Goal: Task Accomplishment & Management: Manage account settings

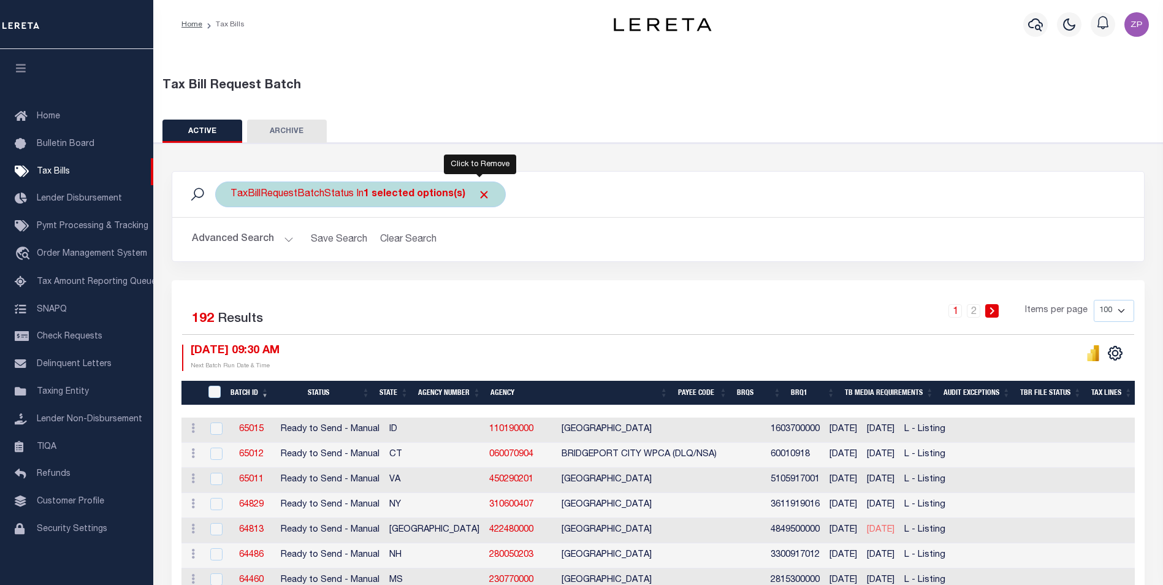
click at [480, 195] on span "Click to Remove" at bounding box center [483, 194] width 13 height 13
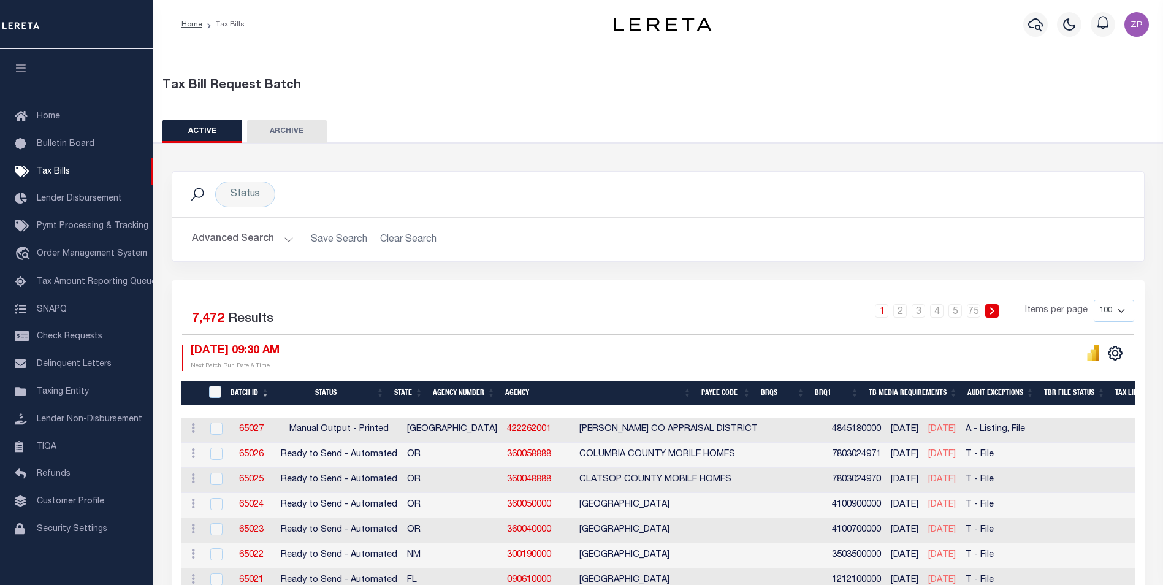
click at [225, 243] on button "Advanced Search" at bounding box center [243, 239] width 102 height 24
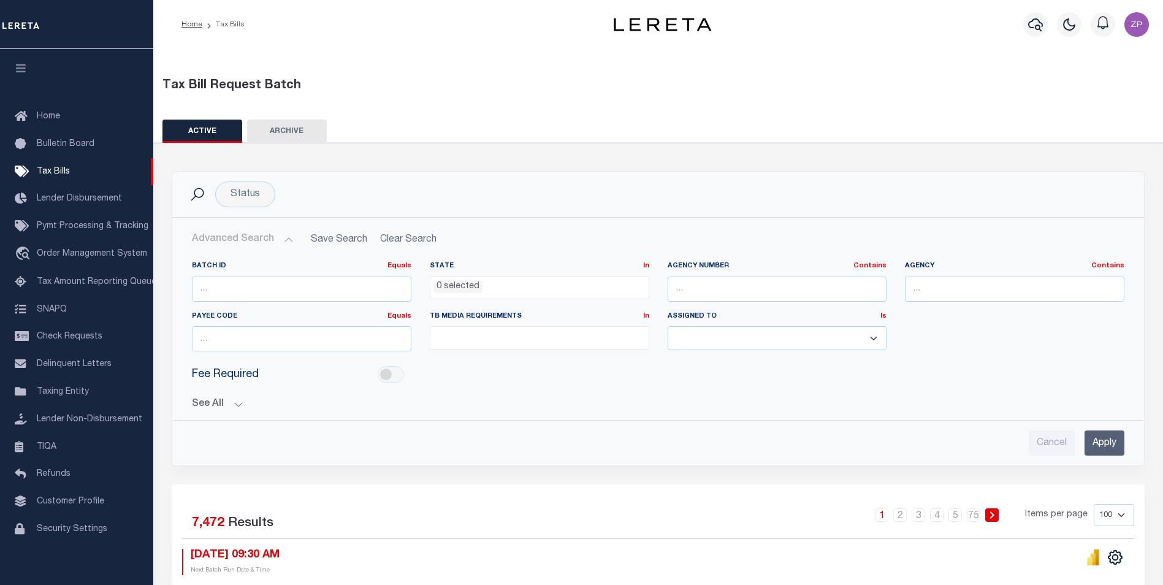
click at [469, 337] on ul at bounding box center [539, 335] width 218 height 17
click at [440, 360] on li "A - Listing, File" at bounding box center [539, 358] width 218 height 21
select select "16"
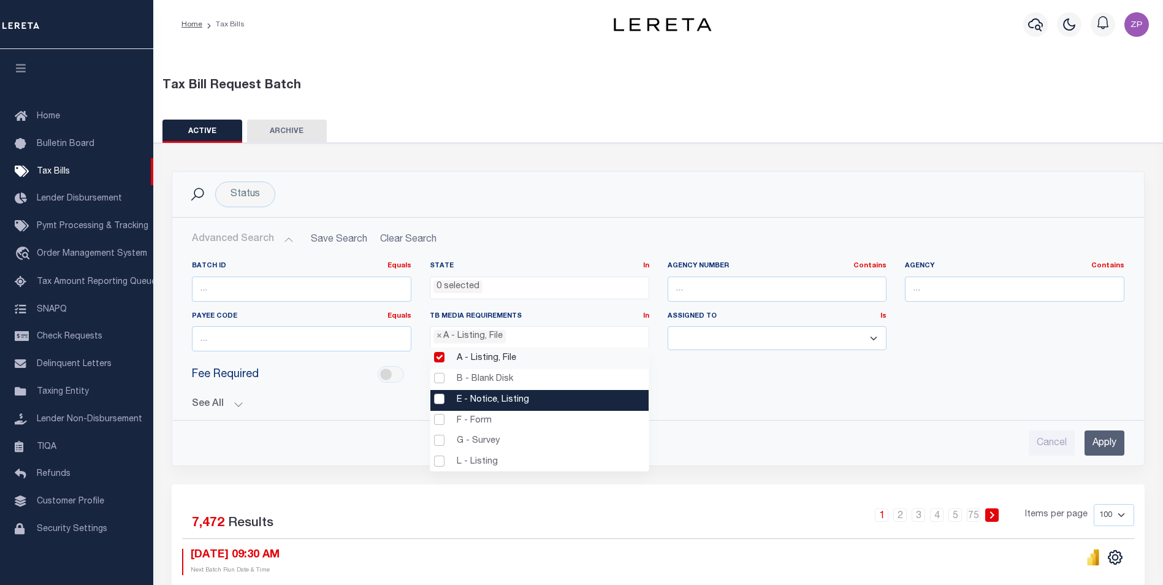
click at [442, 399] on li "E - Notice, Listing" at bounding box center [539, 400] width 218 height 21
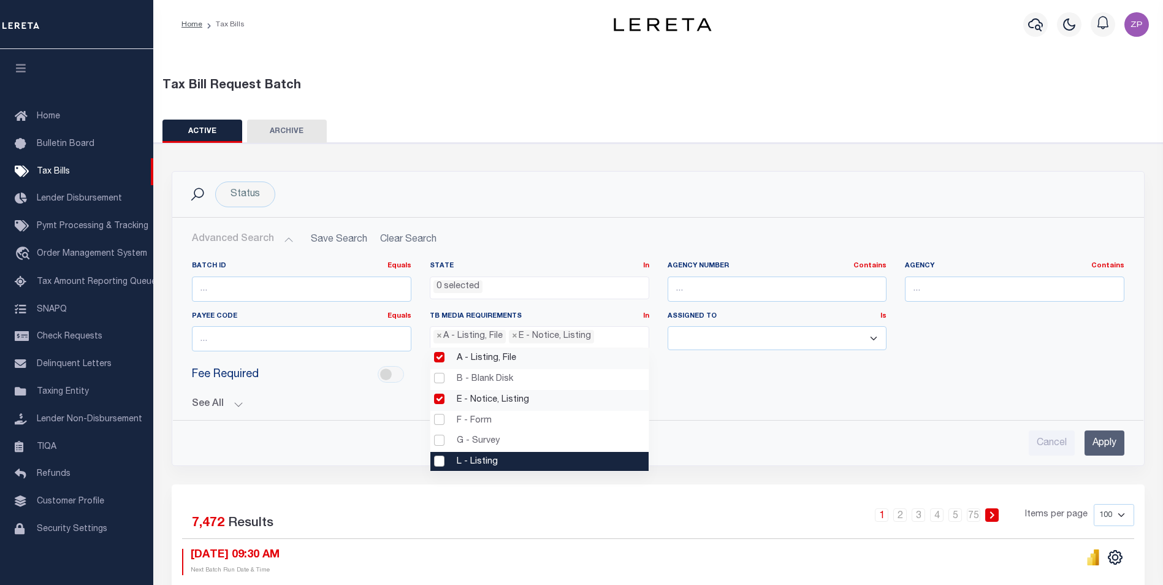
click at [437, 463] on li "L - Listing" at bounding box center [539, 462] width 218 height 21
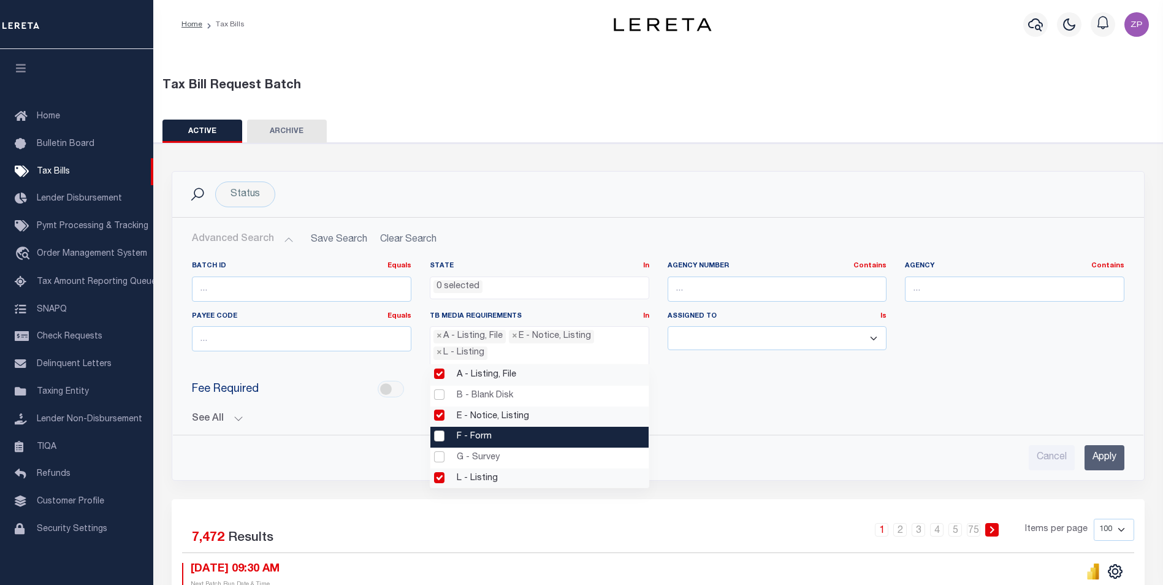
scroll to position [64, 0]
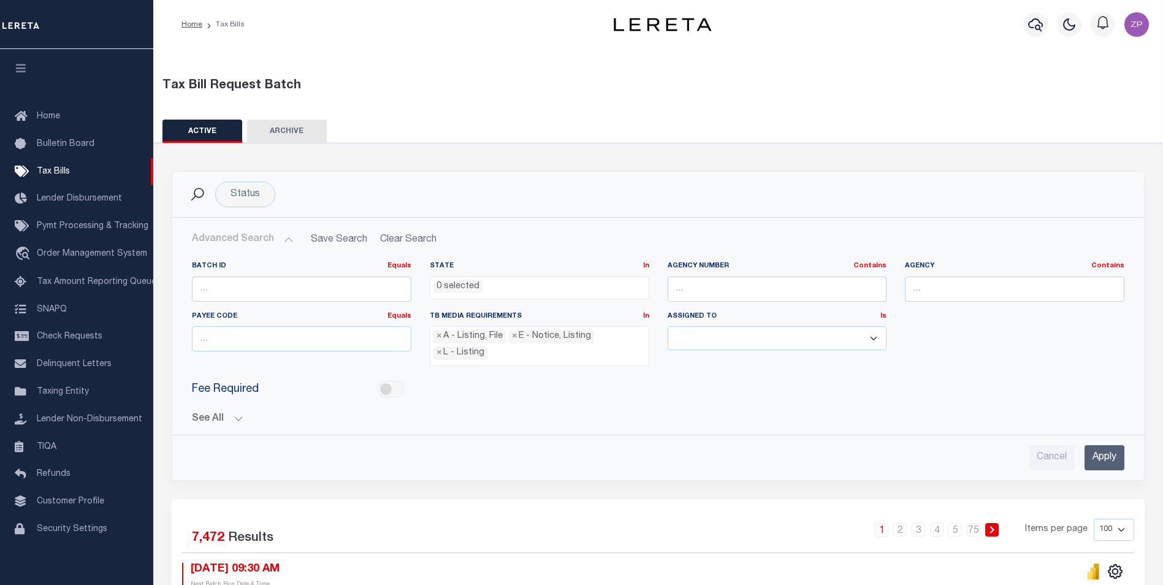
click at [1097, 456] on input "Apply" at bounding box center [1104, 457] width 40 height 25
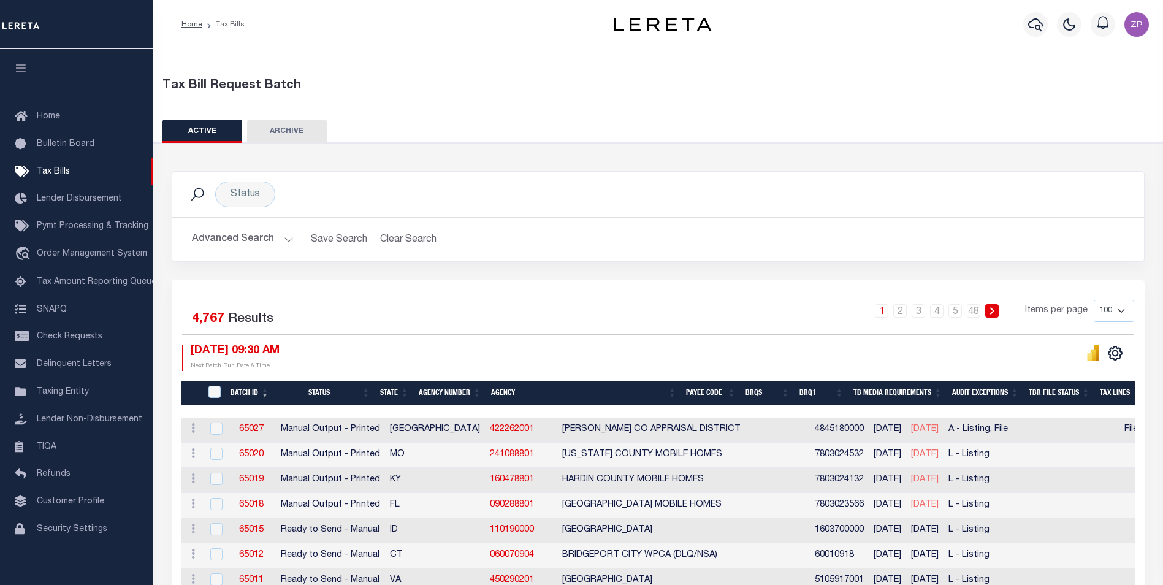
click at [248, 239] on button "Advanced Search" at bounding box center [243, 239] width 102 height 24
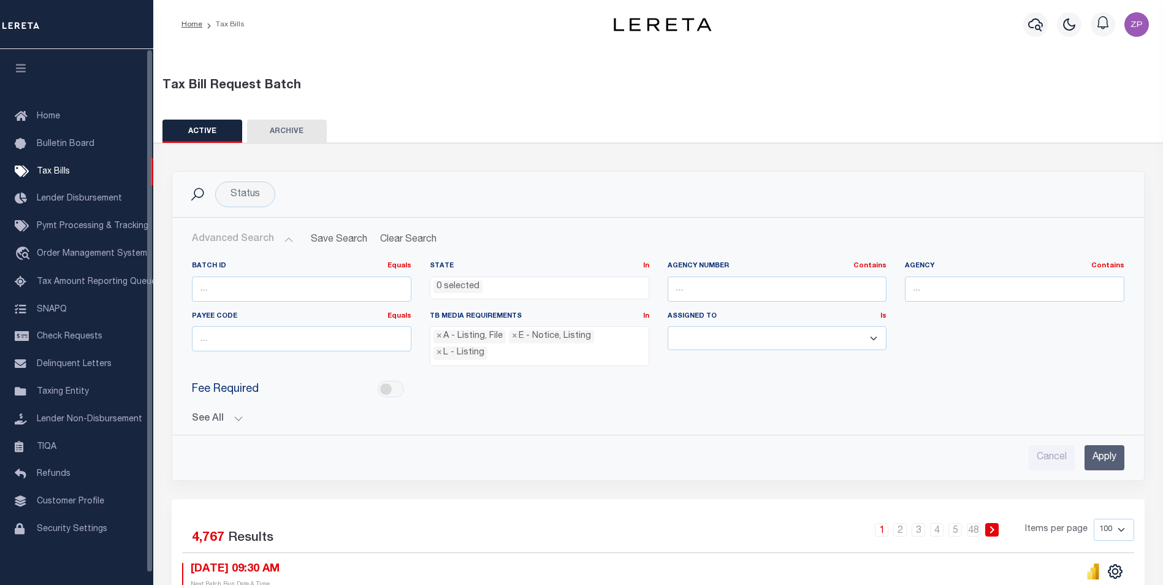
click at [207, 420] on button "See All" at bounding box center [658, 419] width 932 height 12
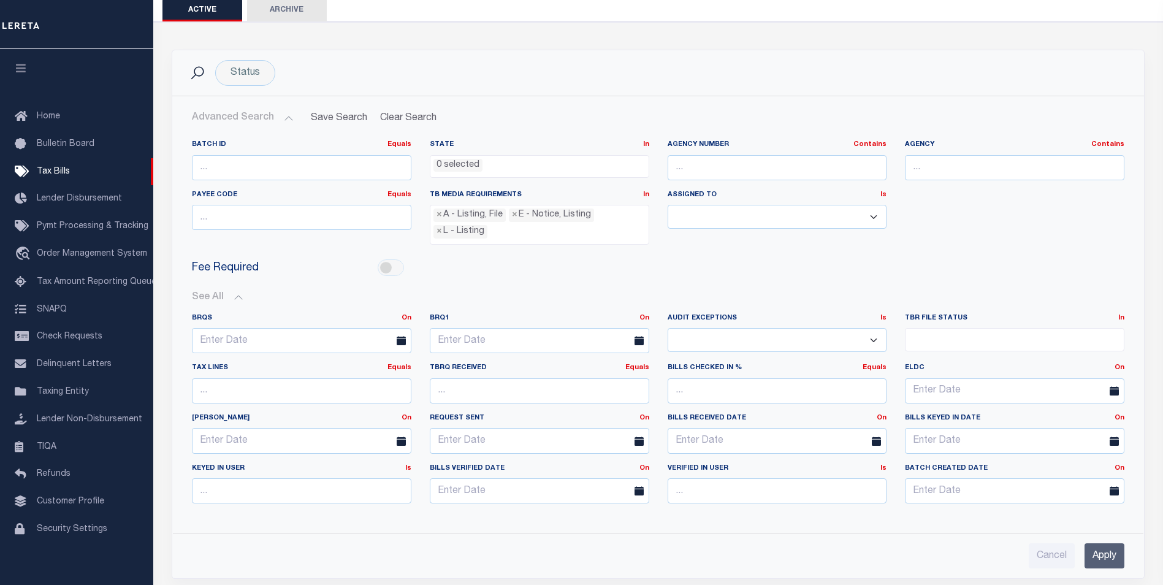
scroll to position [123, 0]
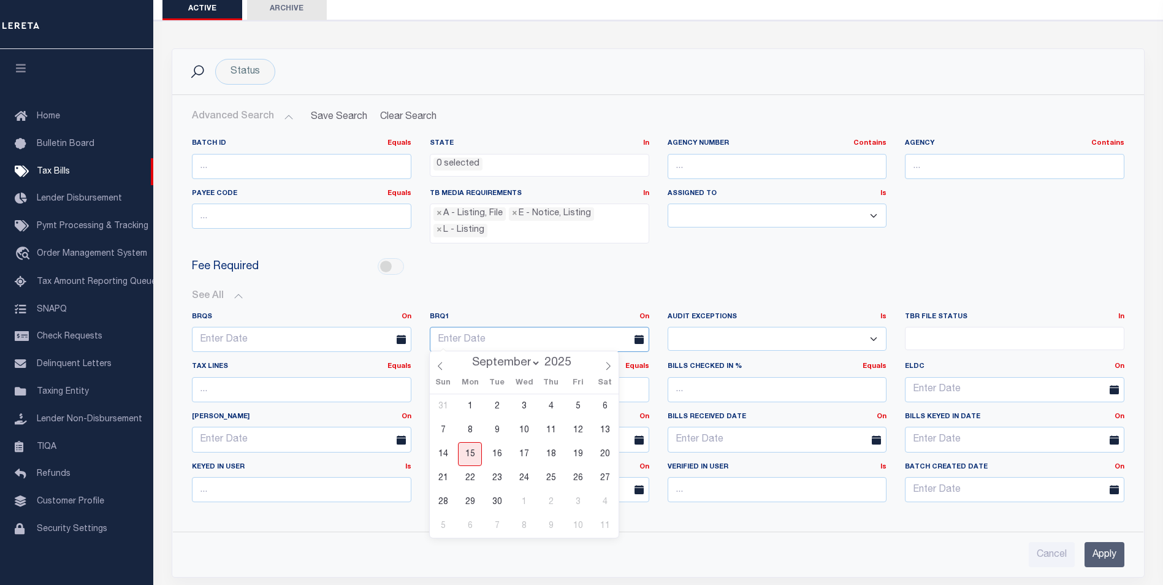
click at [472, 336] on input "text" at bounding box center [539, 339] width 219 height 25
click at [468, 455] on span "15" at bounding box center [470, 454] width 24 height 24
type input "[DATE]"
click at [1102, 550] on input "Apply" at bounding box center [1104, 554] width 40 height 25
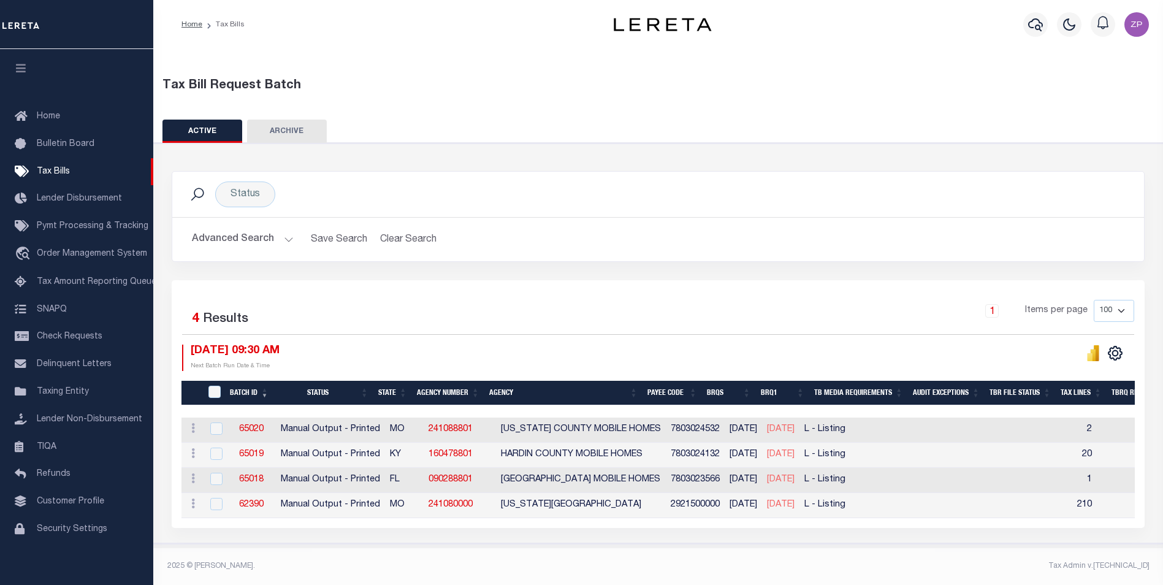
scroll to position [0, 0]
click at [1119, 354] on icon "" at bounding box center [1115, 353] width 16 height 16
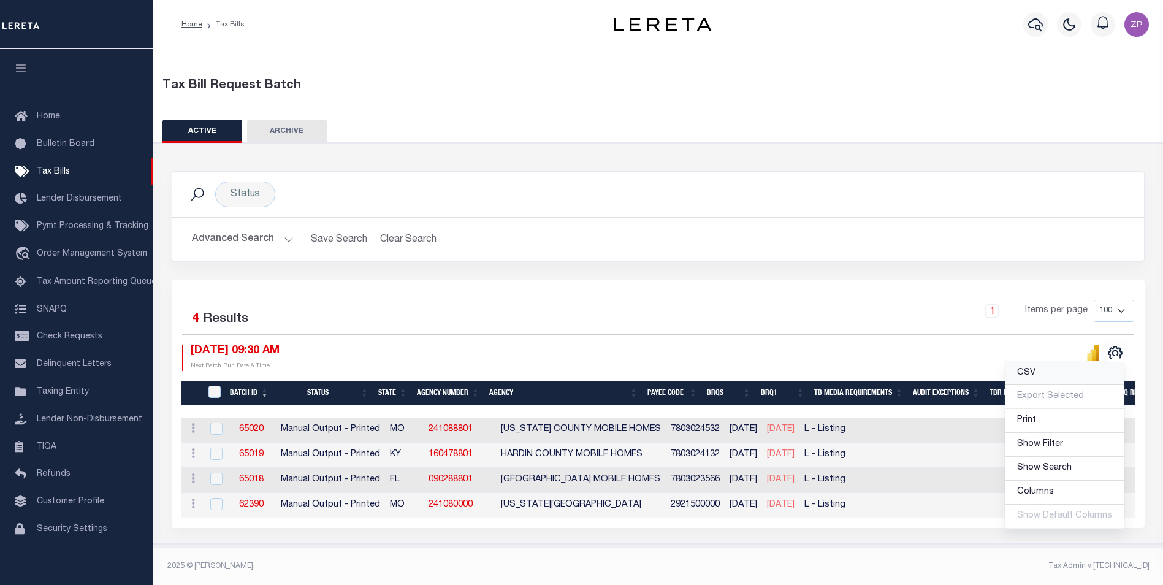
click at [1026, 367] on link "CSV" at bounding box center [1063, 374] width 119 height 24
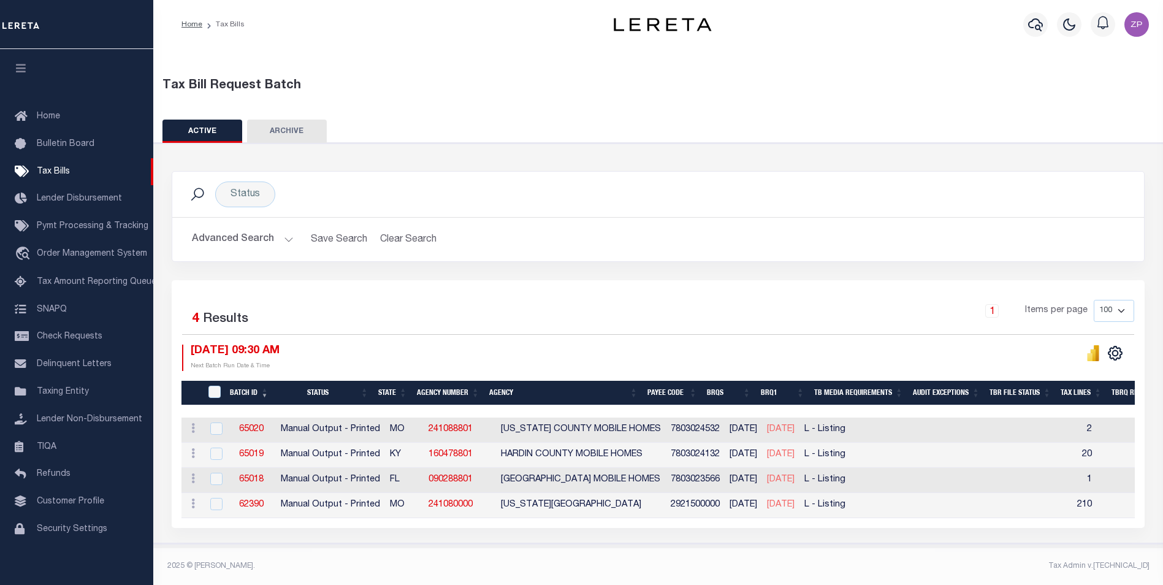
click at [267, 393] on th "Batch ID" at bounding box center [249, 393] width 48 height 25
click at [238, 391] on th "Batch ID" at bounding box center [249, 393] width 48 height 25
click at [221, 392] on input "TaxBillRequestBatchId" at bounding box center [214, 391] width 12 height 12
checkbox input "true"
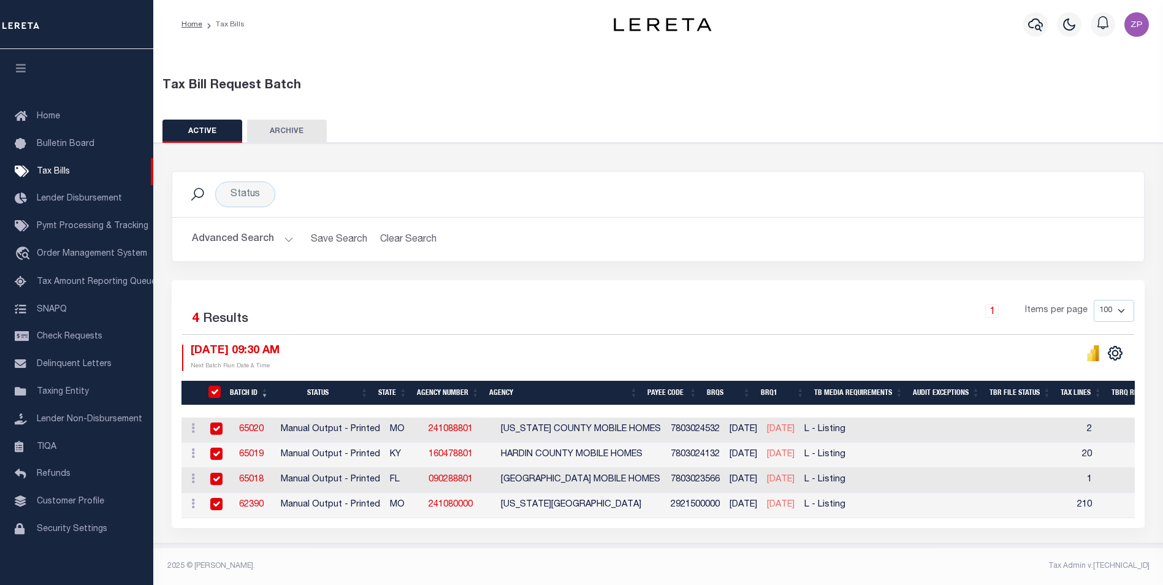
checkbox input "true"
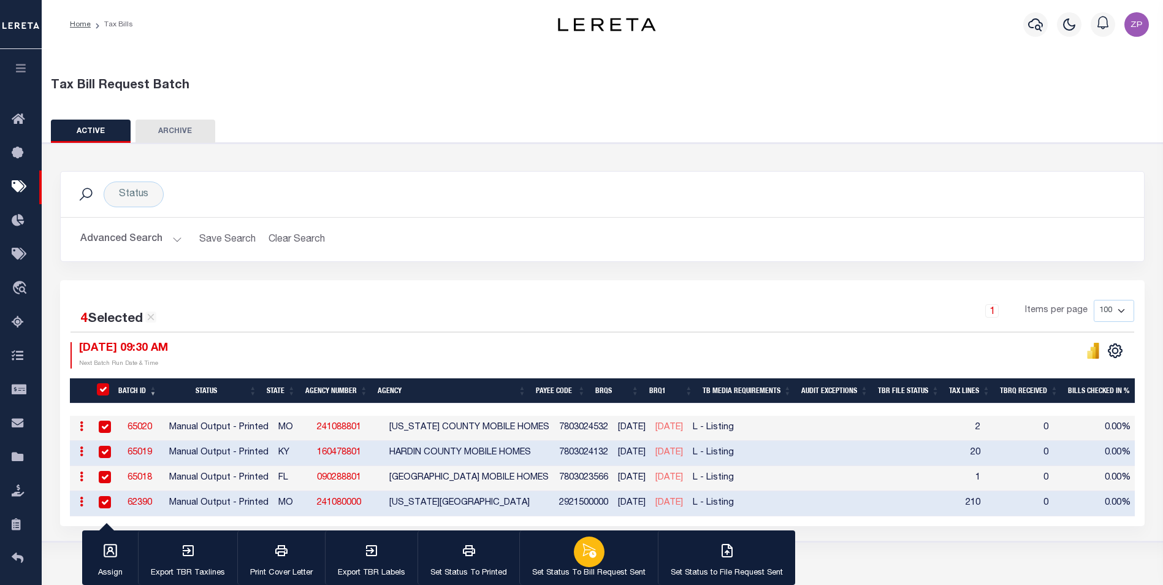
click at [612, 561] on button "Set Status To Bill Request Sent" at bounding box center [588, 557] width 138 height 55
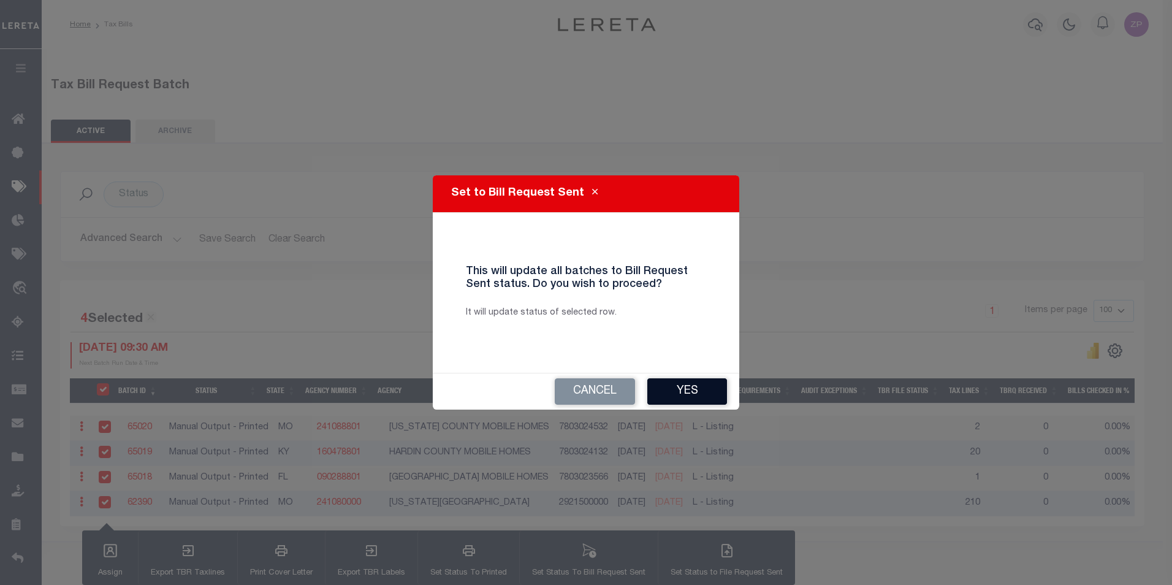
click at [697, 387] on button "Yes" at bounding box center [687, 391] width 80 height 26
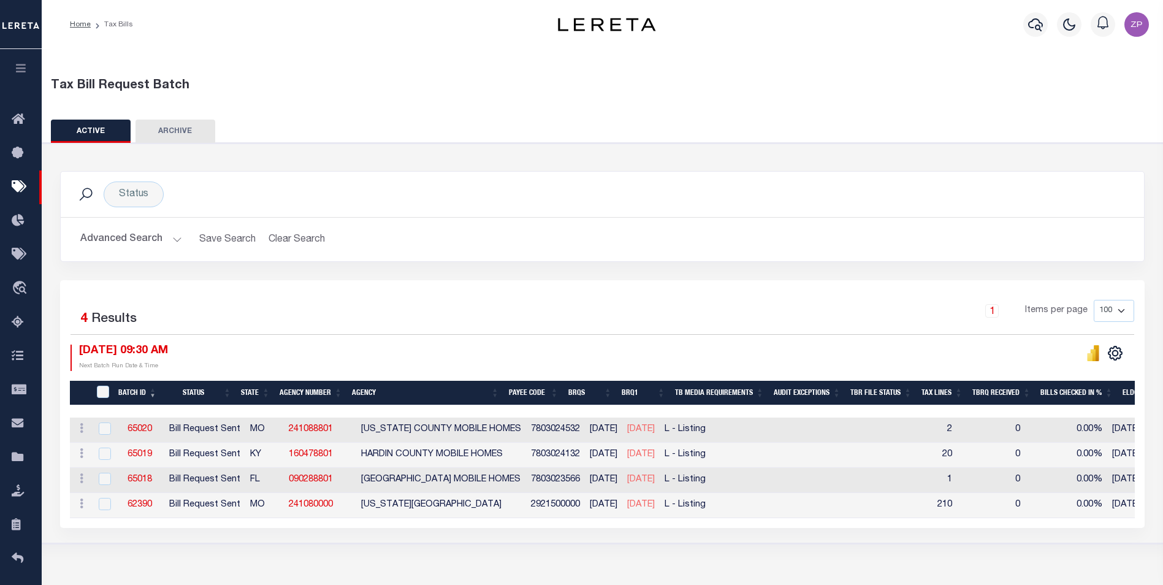
click at [143, 281] on div "4 Selected 4 Results 1 Items per page 100 200 500 1000 [DATE] 09:30 AM" at bounding box center [602, 404] width 1084 height 248
